Goal: Information Seeking & Learning: Understand process/instructions

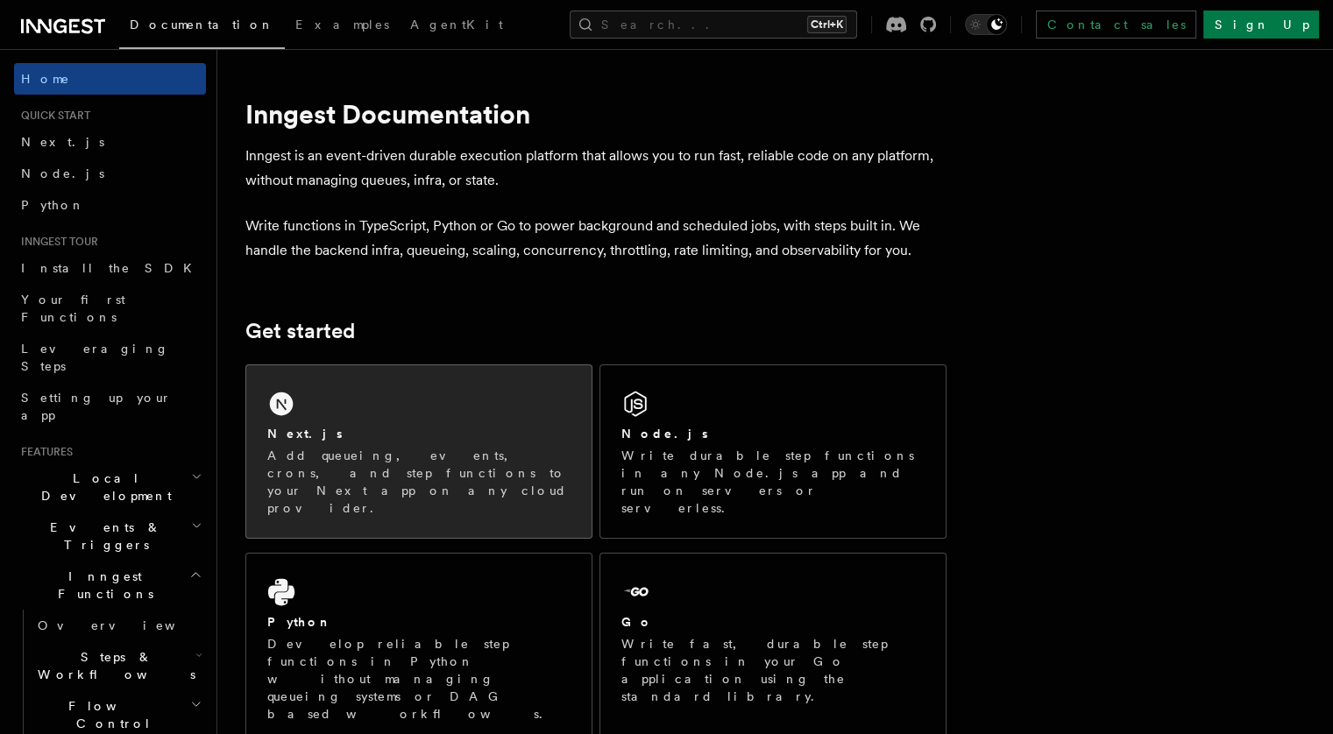
click at [451, 426] on div "Next.js" at bounding box center [418, 434] width 303 height 18
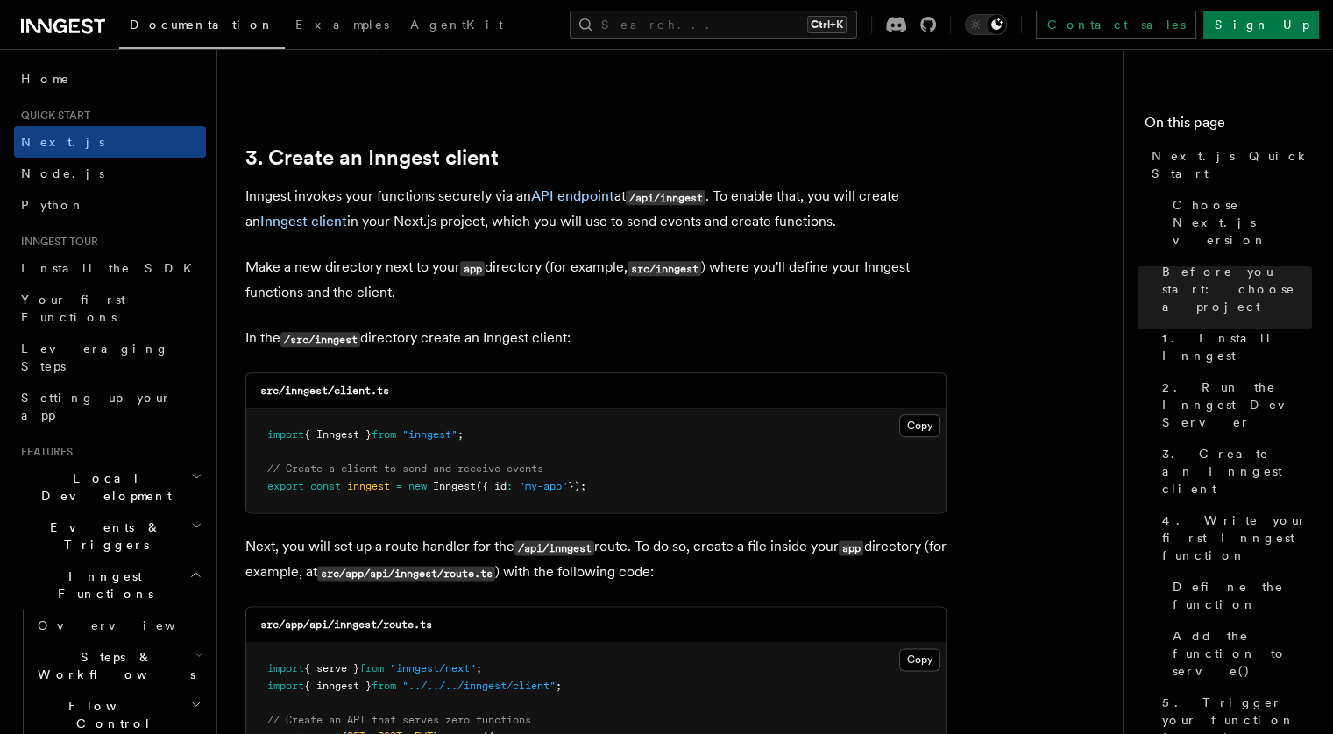
scroll to position [2043, 0]
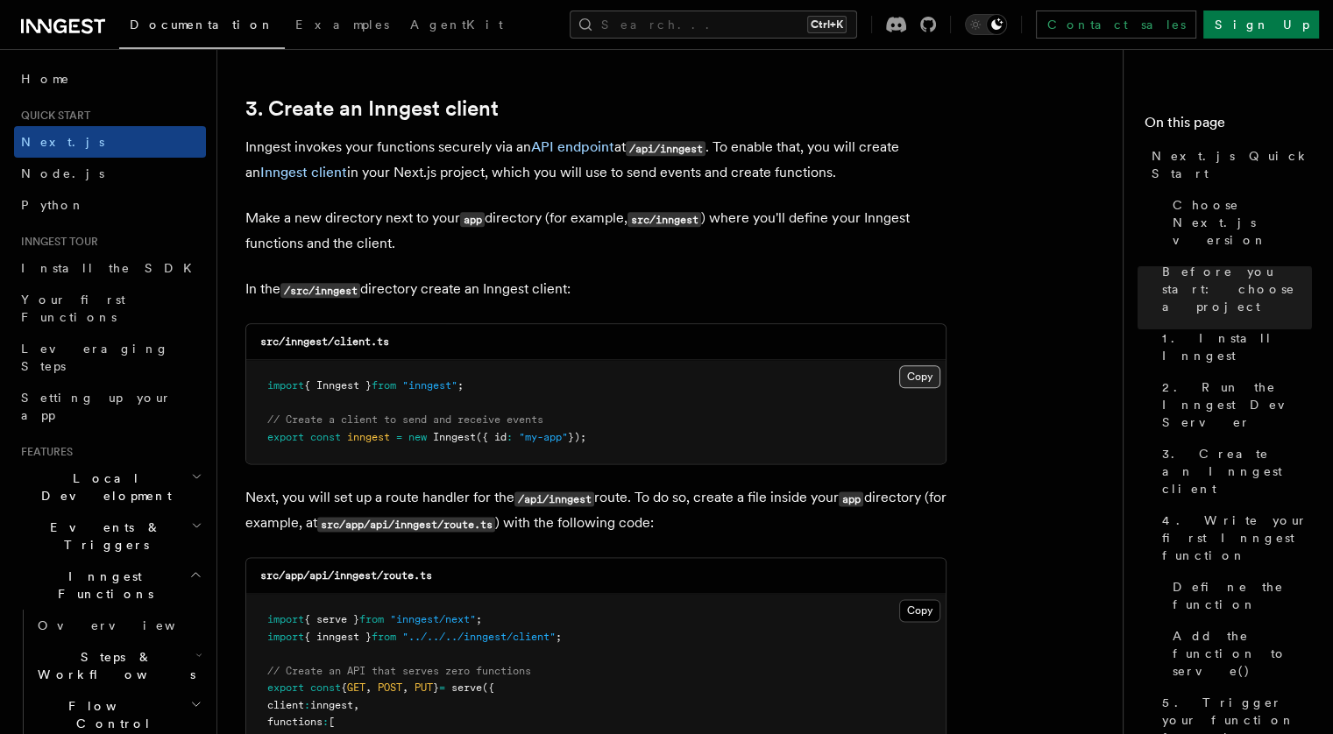
click at [917, 381] on button "Copy Copied" at bounding box center [919, 376] width 41 height 23
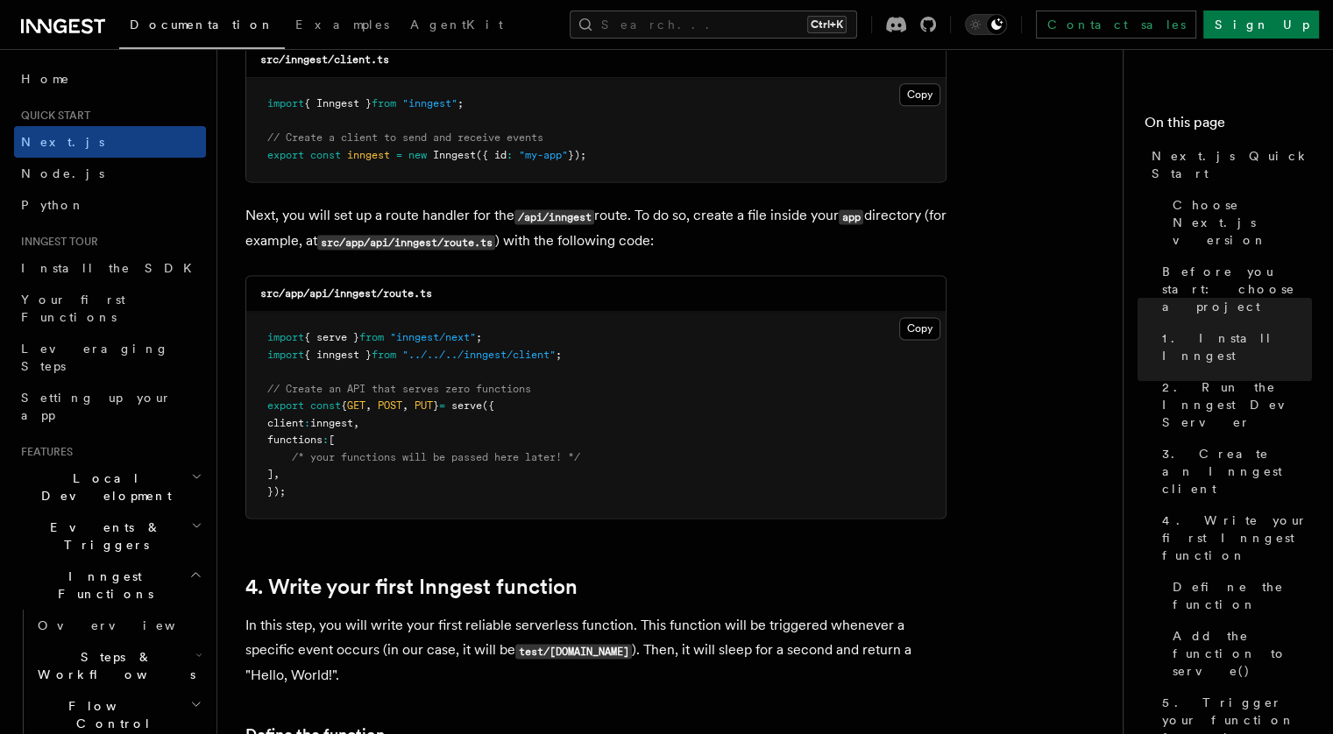
scroll to position [2327, 0]
click at [917, 326] on button "Copy Copied" at bounding box center [919, 326] width 41 height 23
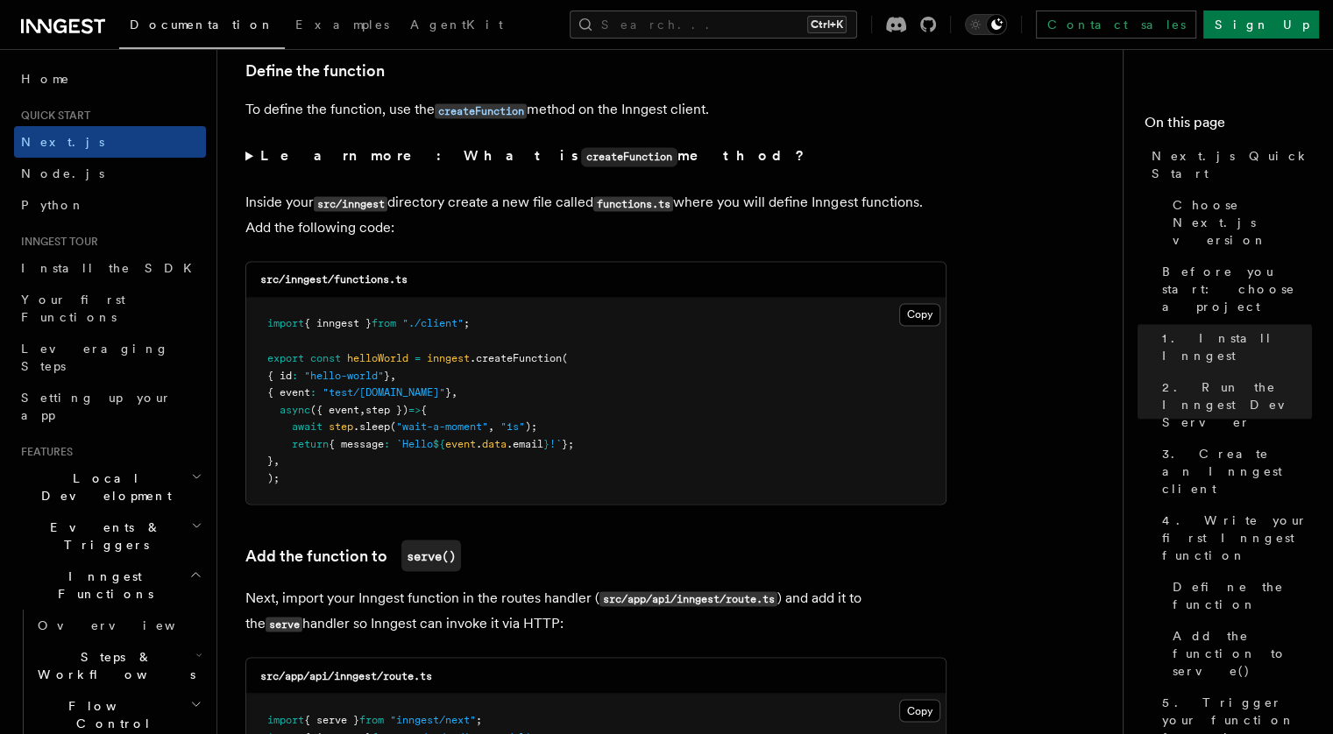
scroll to position [2992, 0]
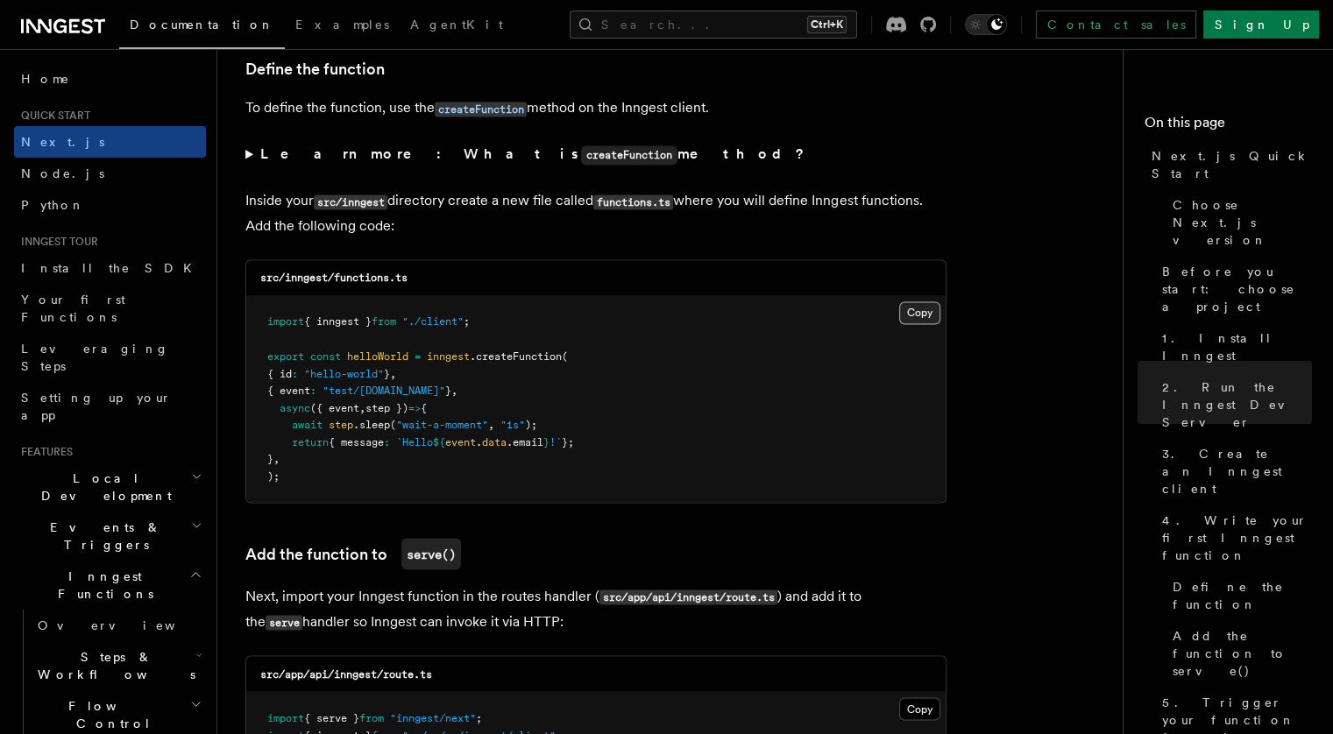
click at [924, 315] on button "Copy Copied" at bounding box center [919, 312] width 41 height 23
